Goal: Check status

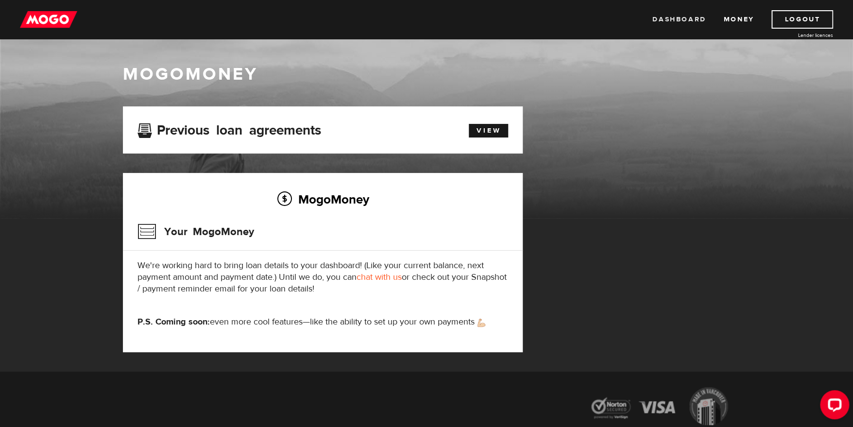
click at [677, 20] on link "Dashboard" at bounding box center [678, 19] width 53 height 18
click at [490, 128] on link "View" at bounding box center [488, 131] width 39 height 14
click at [253, 267] on p "We're working hard to bring loan details to your dashboard! (Like your current …" at bounding box center [322, 277] width 371 height 35
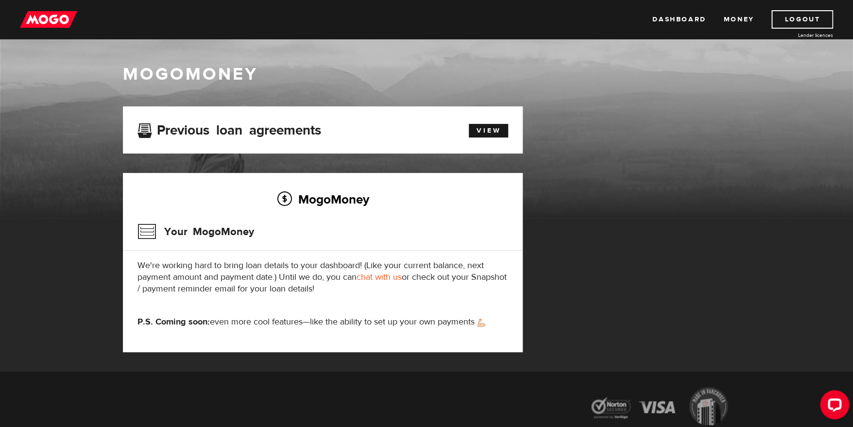
copy p "loan"
click at [50, 19] on img at bounding box center [48, 19] width 57 height 18
click at [682, 18] on link "Dashboard" at bounding box center [678, 19] width 53 height 18
